Goal: Information Seeking & Learning: Learn about a topic

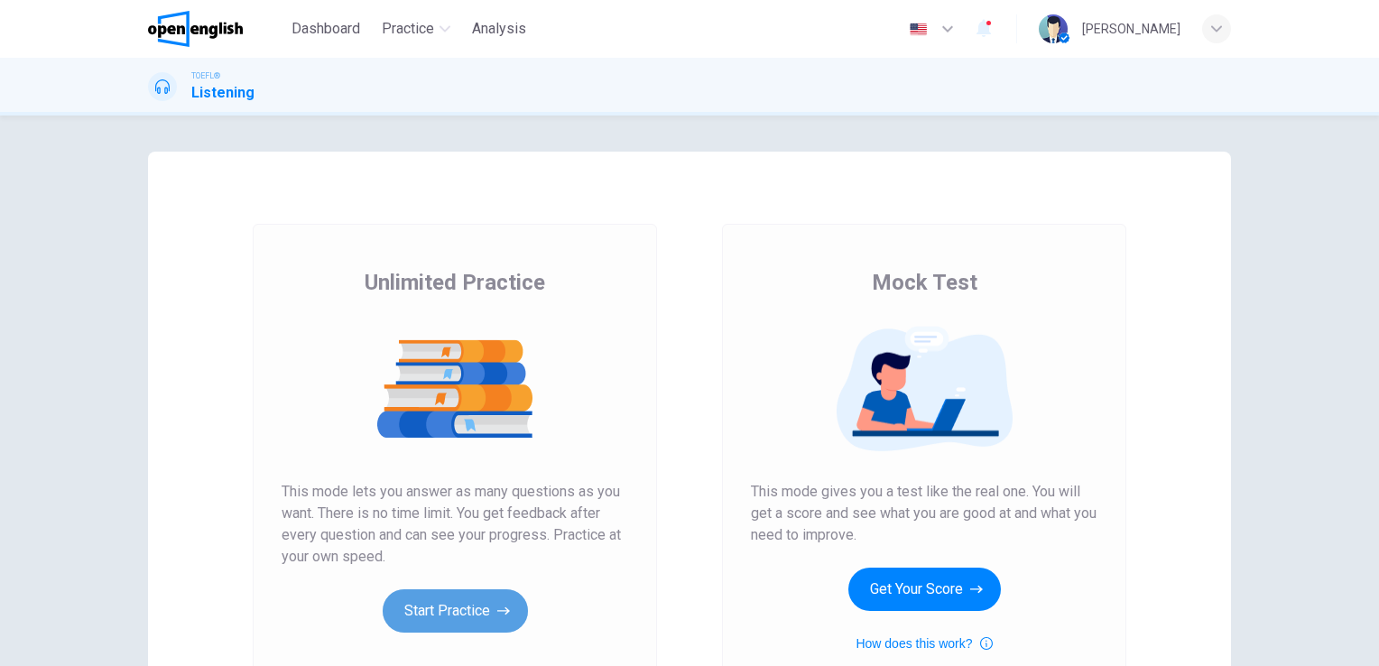
click at [497, 608] on icon "button" at bounding box center [503, 611] width 13 height 18
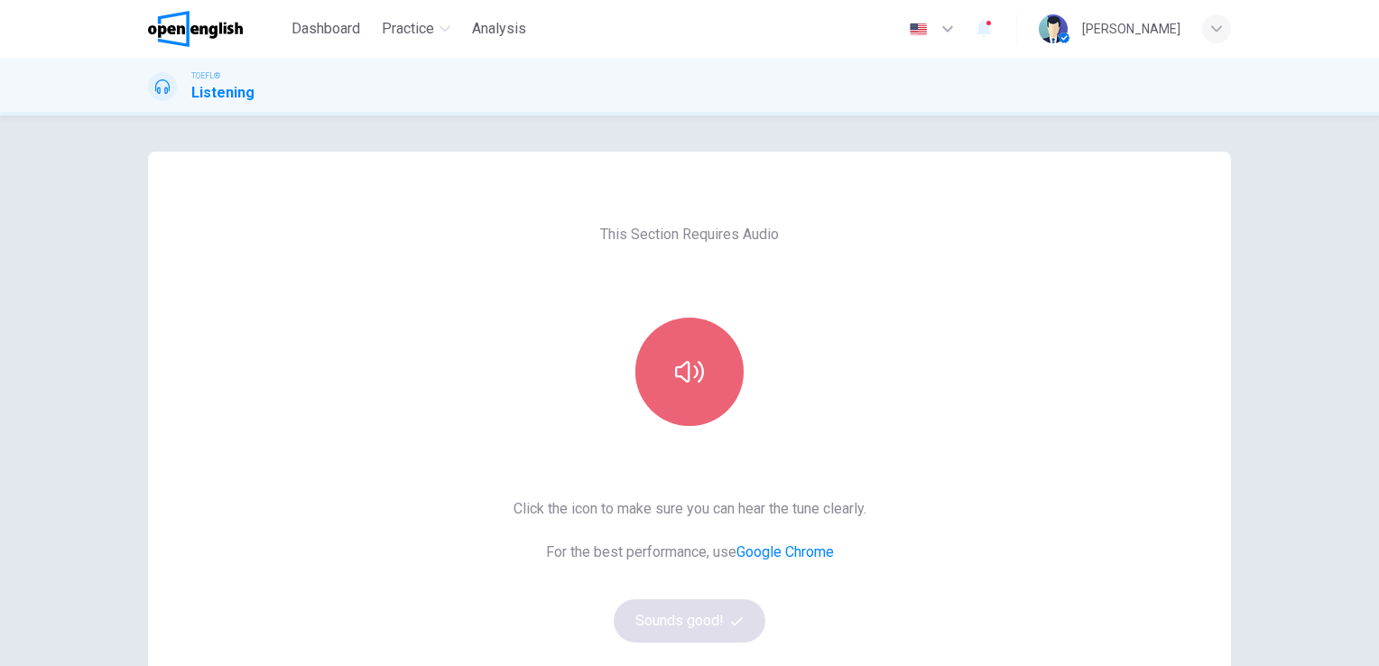
click at [682, 370] on icon "button" at bounding box center [689, 371] width 29 height 29
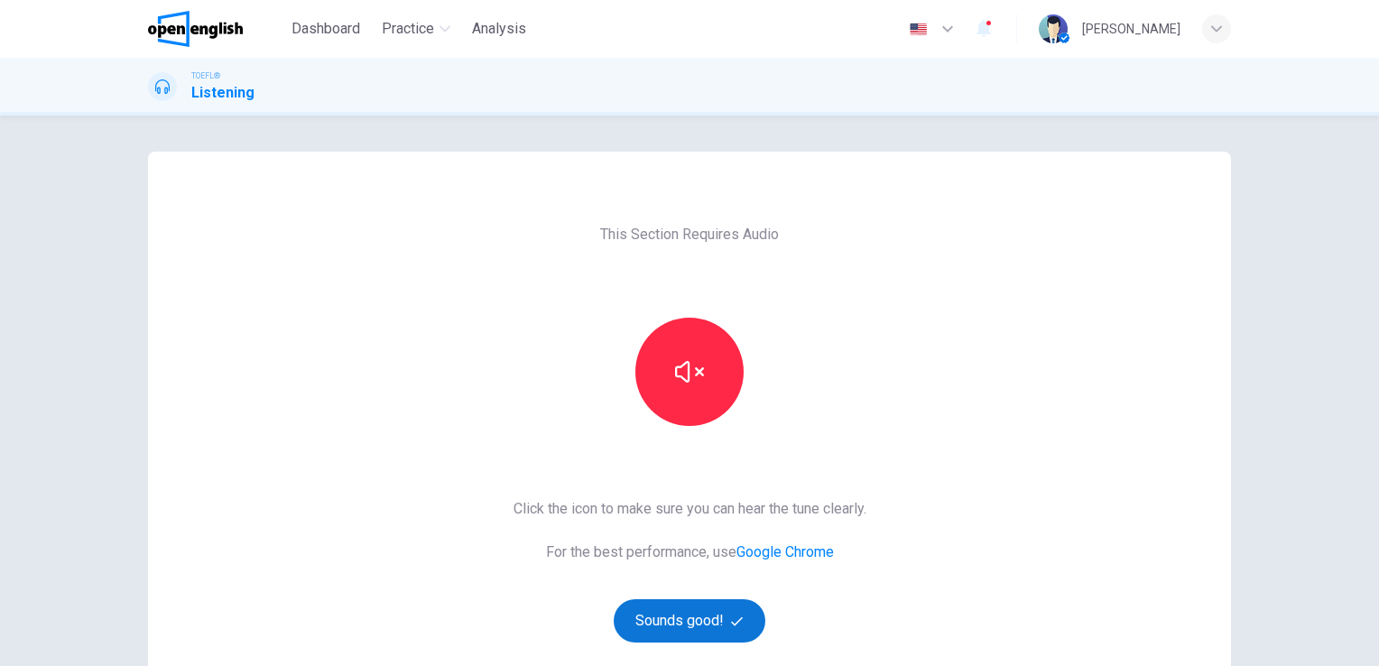
click at [700, 635] on button "Sounds good!" at bounding box center [690, 620] width 152 height 43
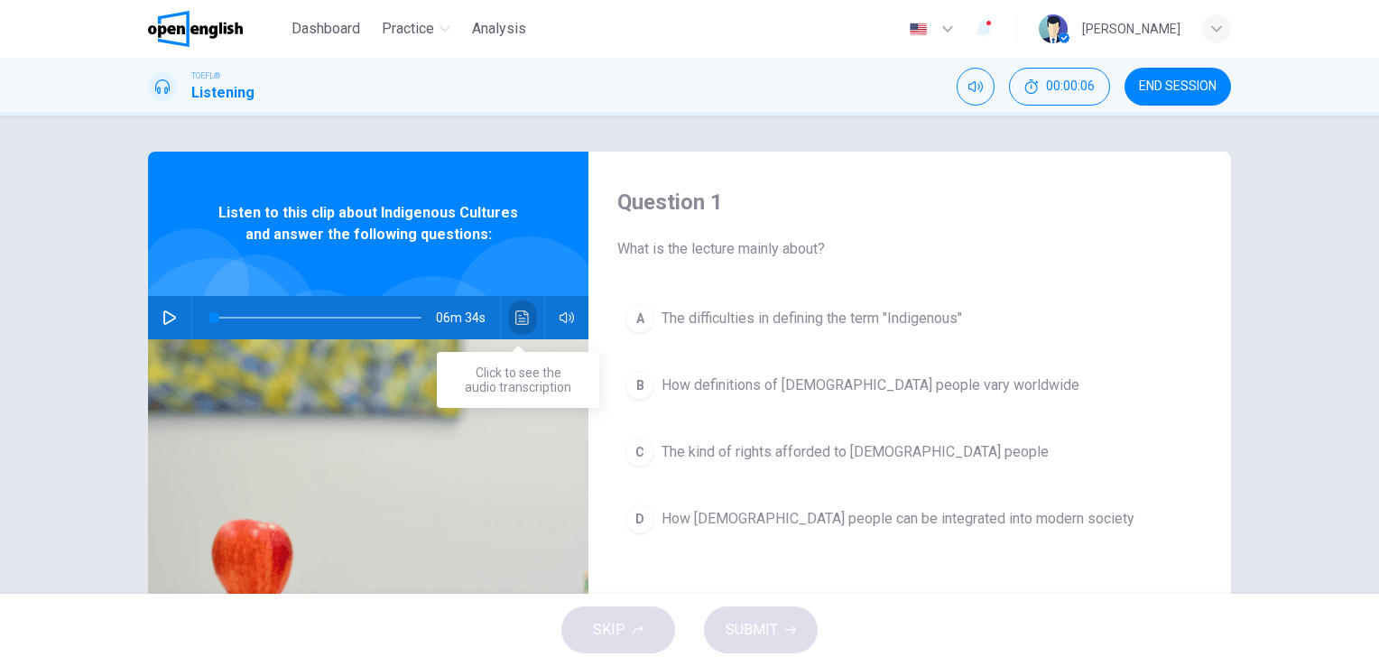
click at [518, 320] on icon "Click to see the audio transcription" at bounding box center [522, 318] width 14 height 14
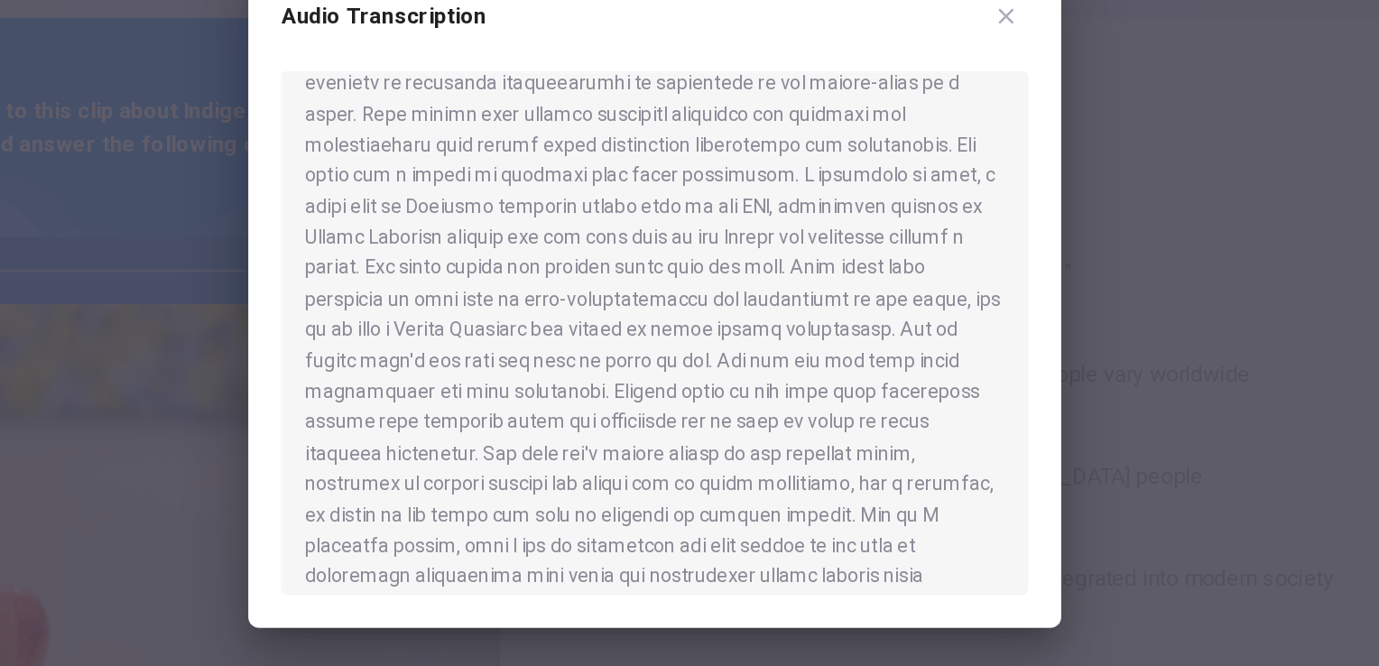
scroll to position [643, 0]
click at [703, 388] on div at bounding box center [689, 358] width 489 height 343
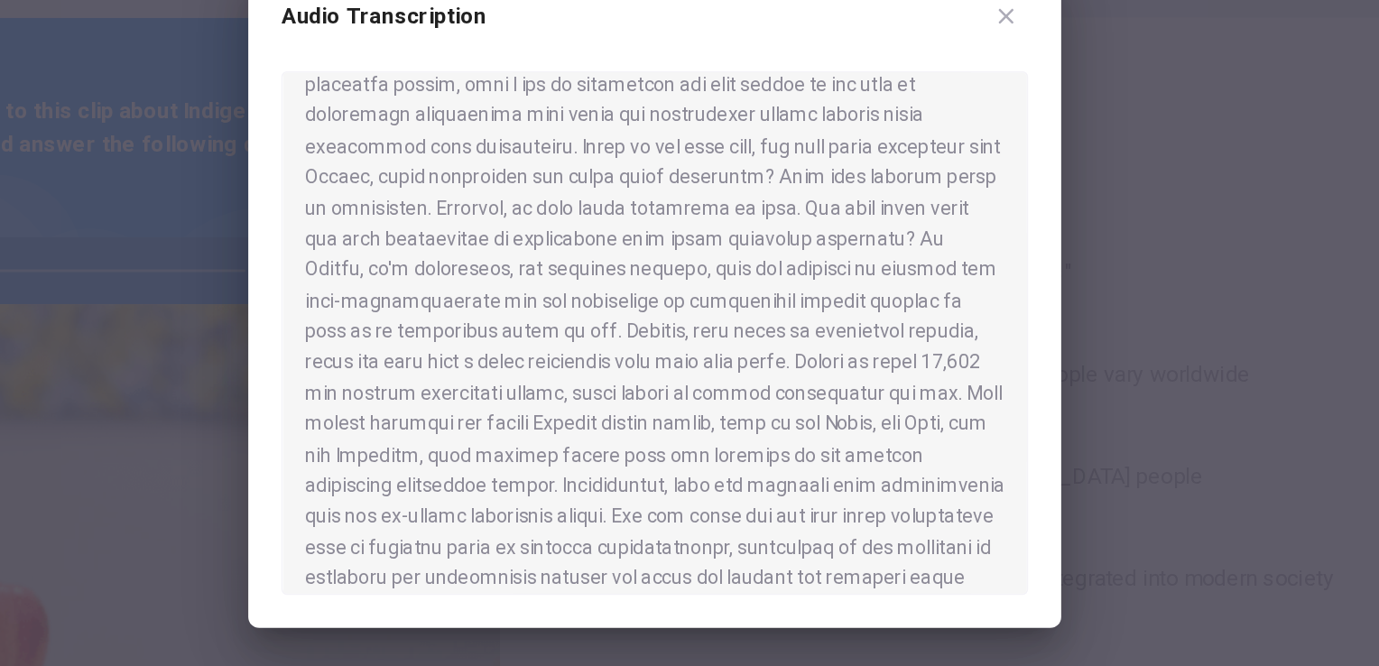
scroll to position [960, 0]
